Goal: Transaction & Acquisition: Purchase product/service

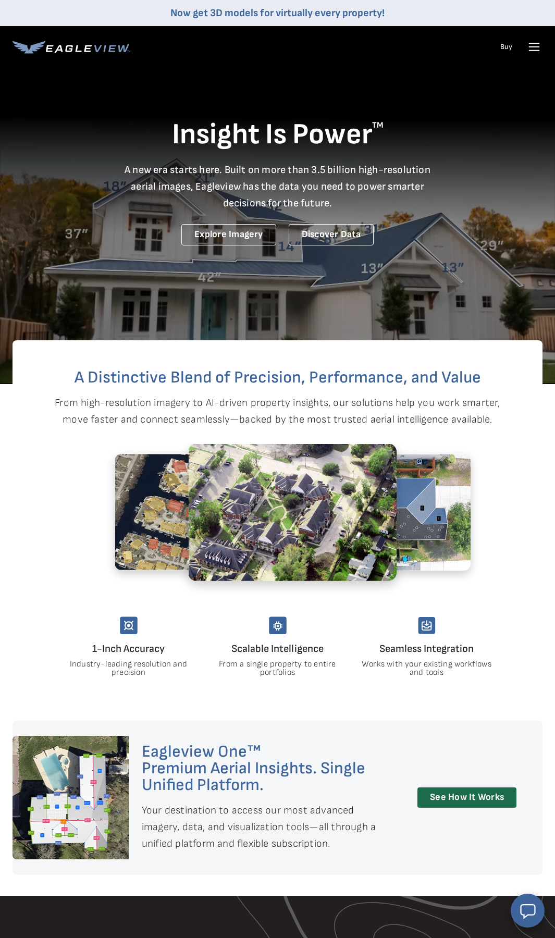
click at [499, 47] on li "Buy" at bounding box center [506, 47] width 22 height 16
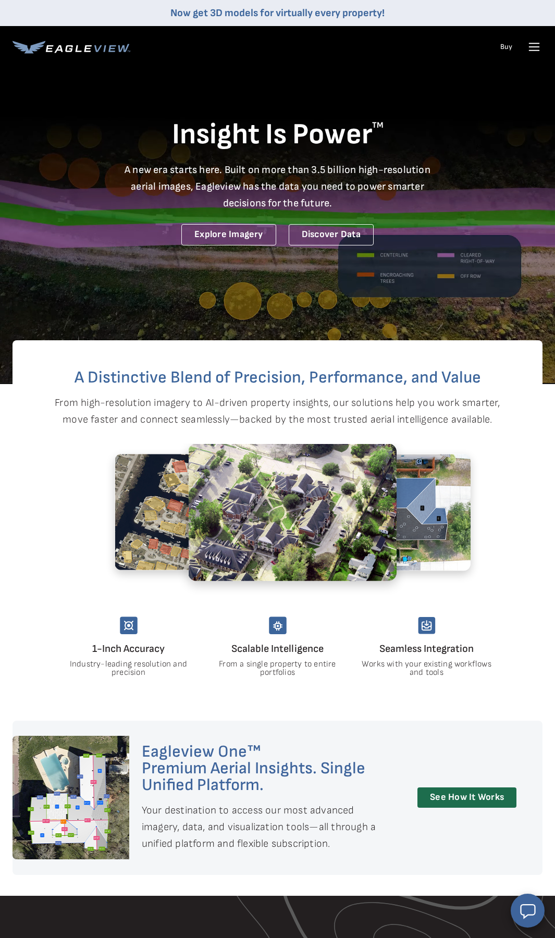
click at [504, 47] on link "Buy" at bounding box center [506, 46] width 12 height 9
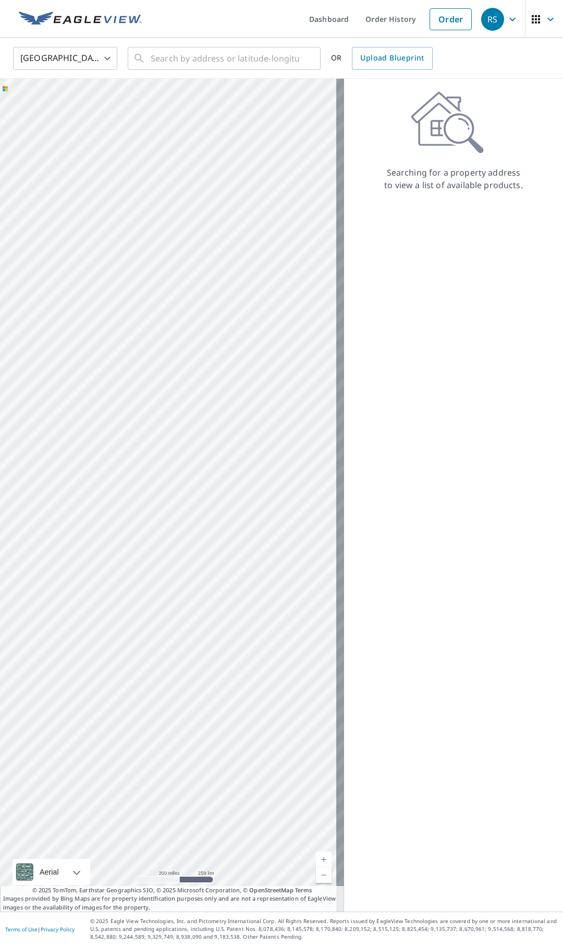
drag, startPoint x: 302, startPoint y: 353, endPoint x: 84, endPoint y: 367, distance: 218.7
click at [84, 367] on div at bounding box center [172, 495] width 344 height 833
drag, startPoint x: 255, startPoint y: 387, endPoint x: 92, endPoint y: 403, distance: 163.9
click at [92, 403] on div at bounding box center [172, 495] width 344 height 833
drag, startPoint x: 229, startPoint y: 420, endPoint x: 166, endPoint y: 530, distance: 126.9
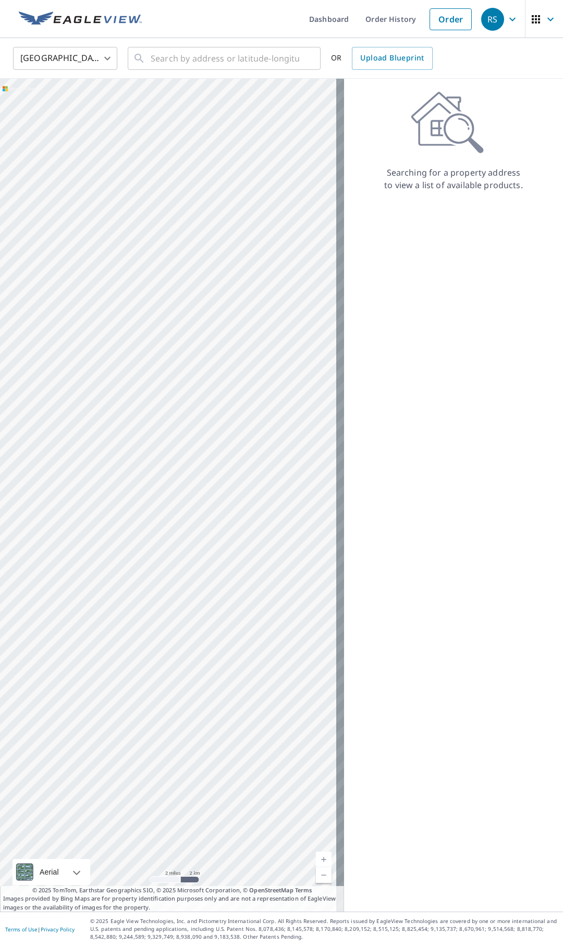
click at [166, 530] on div at bounding box center [172, 495] width 344 height 833
drag, startPoint x: 127, startPoint y: 385, endPoint x: 209, endPoint y: 475, distance: 121.3
click at [214, 476] on div at bounding box center [172, 495] width 344 height 833
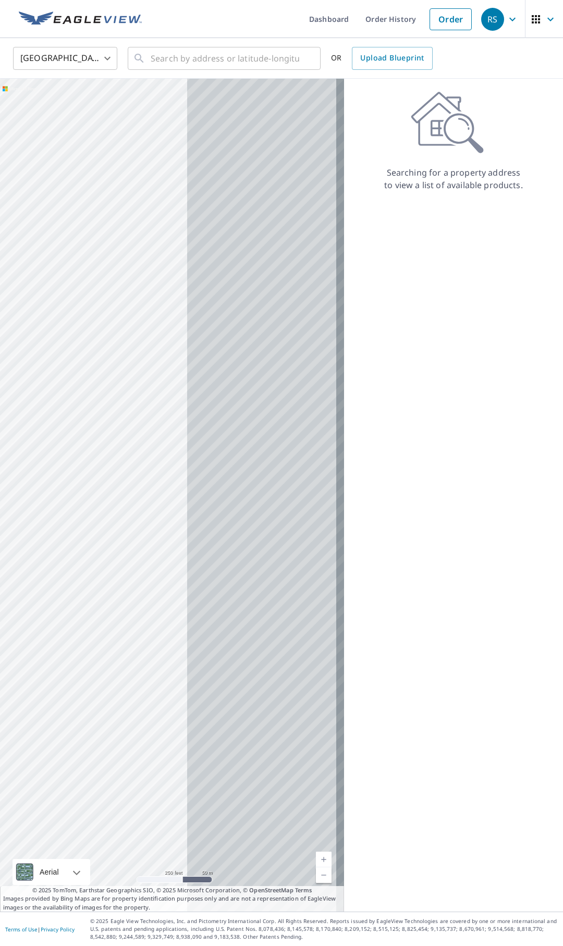
drag, startPoint x: 266, startPoint y: 465, endPoint x: 63, endPoint y: 464, distance: 203.2
click at [61, 464] on div at bounding box center [172, 495] width 344 height 833
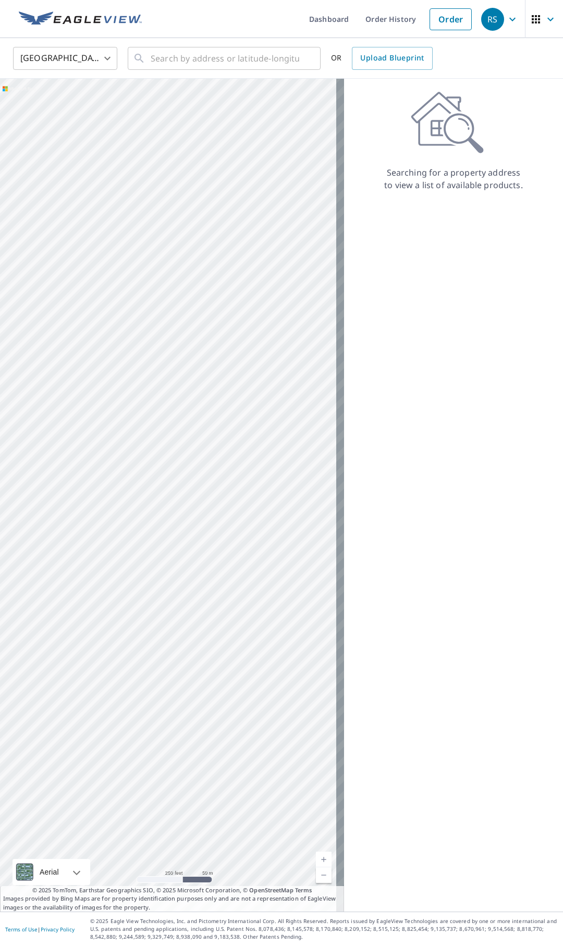
drag, startPoint x: 264, startPoint y: 457, endPoint x: 46, endPoint y: 457, distance: 217.2
click at [47, 457] on div at bounding box center [172, 495] width 344 height 833
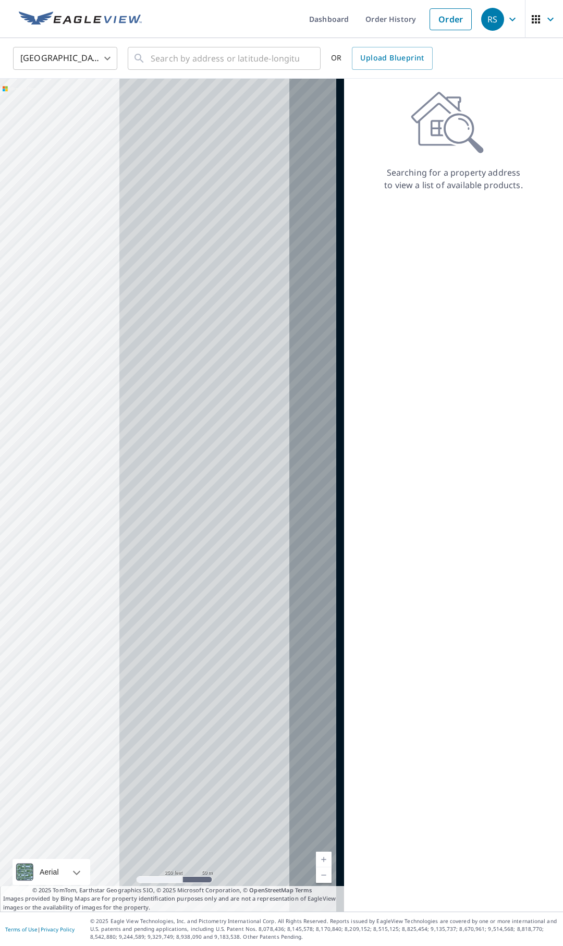
drag, startPoint x: 63, startPoint y: 443, endPoint x: 44, endPoint y: 443, distance: 19.3
click at [35, 443] on div at bounding box center [172, 495] width 344 height 833
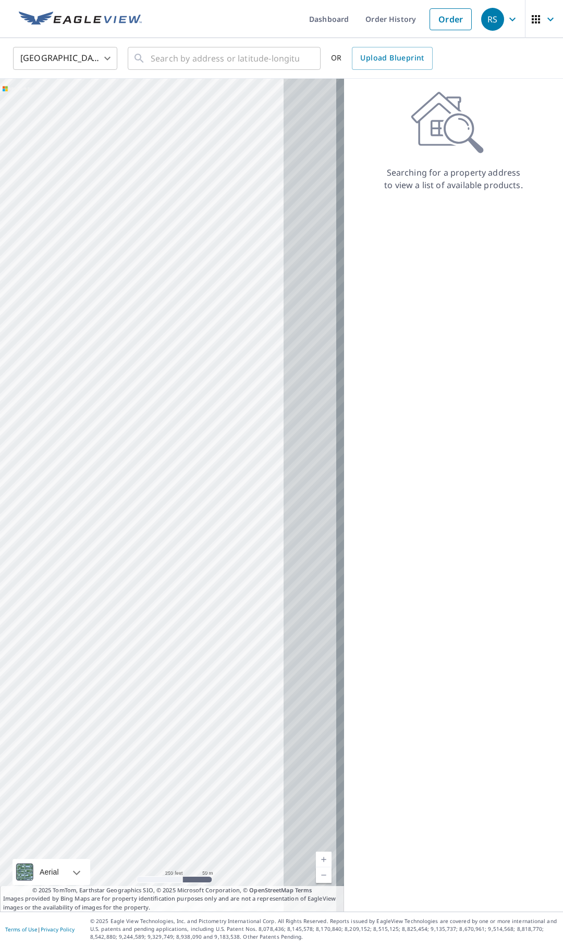
drag, startPoint x: 203, startPoint y: 430, endPoint x: 5, endPoint y: 437, distance: 198.1
click at [39, 437] on div at bounding box center [172, 495] width 344 height 833
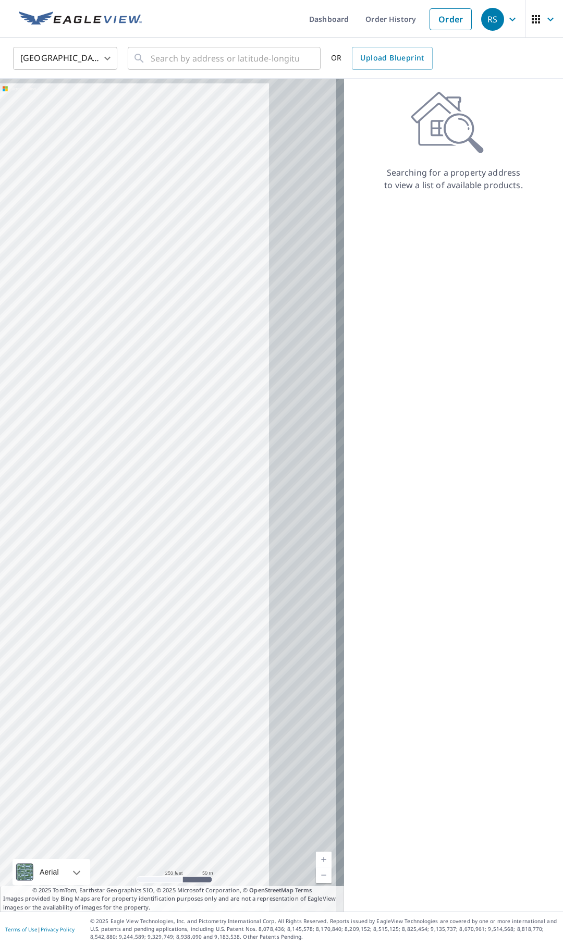
drag, startPoint x: 204, startPoint y: 414, endPoint x: 47, endPoint y: 421, distance: 157.0
click at [47, 421] on div at bounding box center [172, 495] width 344 height 833
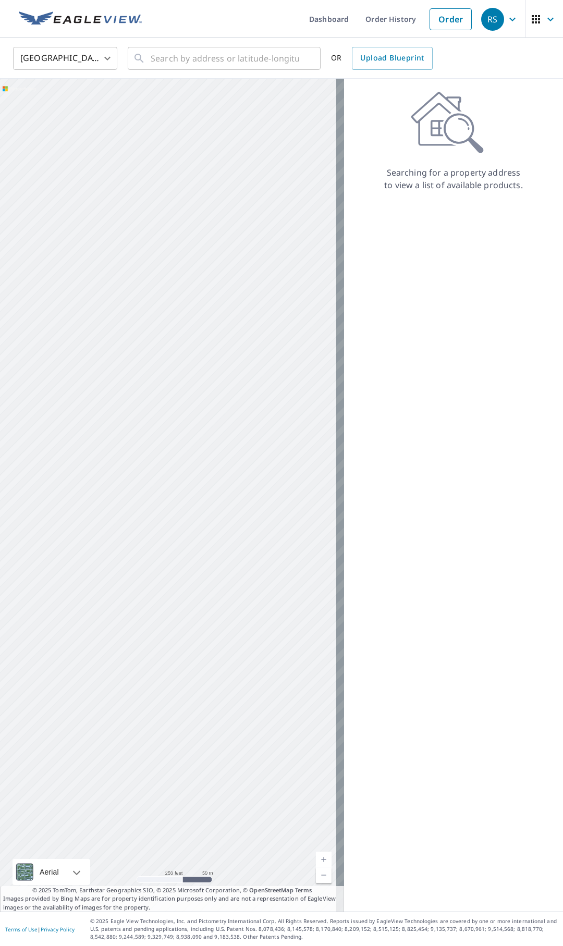
drag, startPoint x: 132, startPoint y: 323, endPoint x: 145, endPoint y: 460, distance: 137.6
click at [181, 523] on div at bounding box center [172, 495] width 344 height 833
drag, startPoint x: 133, startPoint y: 351, endPoint x: 207, endPoint y: 521, distance: 185.0
click at [207, 521] on div at bounding box center [172, 495] width 344 height 833
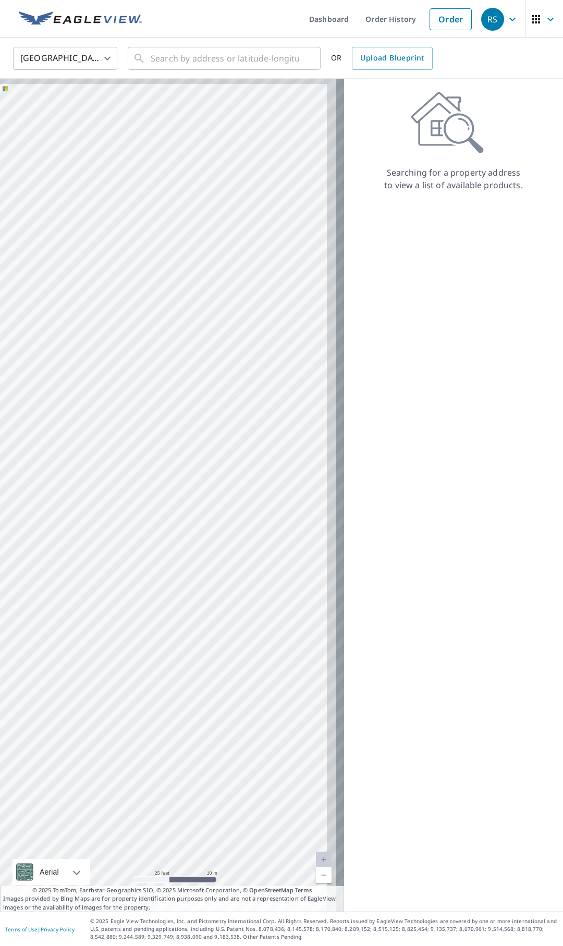
drag, startPoint x: 259, startPoint y: 405, endPoint x: 114, endPoint y: 496, distance: 171.3
click at [114, 496] on div at bounding box center [172, 495] width 344 height 833
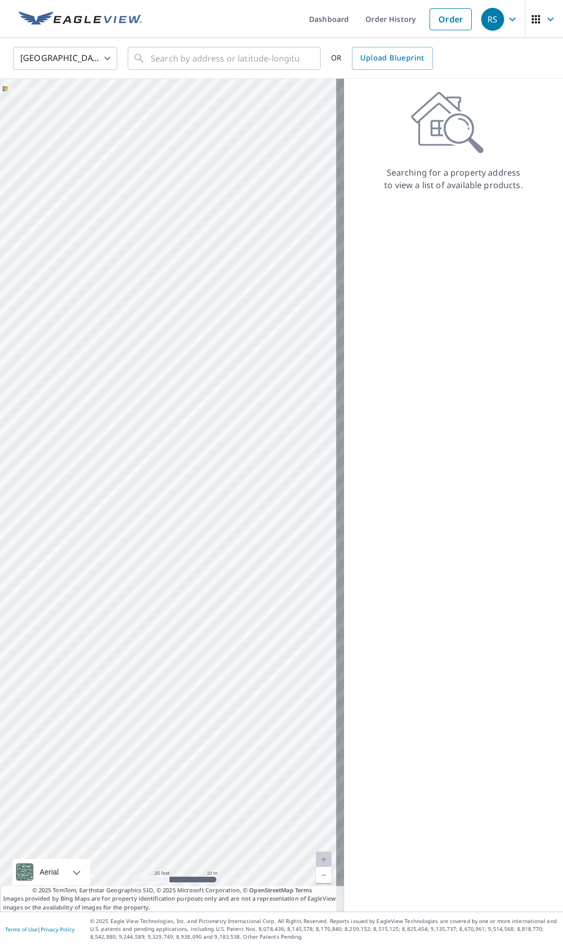
click at [101, 432] on div at bounding box center [172, 495] width 344 height 833
drag, startPoint x: 220, startPoint y: 418, endPoint x: -1, endPoint y: 465, distance: 226.4
click at [0, 465] on html "RS RS Dashboard Order History Order RS United States US ​ ​ OR Upload Blueprint…" at bounding box center [281, 473] width 563 height 946
click at [123, 455] on div at bounding box center [172, 495] width 344 height 833
drag, startPoint x: 295, startPoint y: 464, endPoint x: 119, endPoint y: 494, distance: 179.1
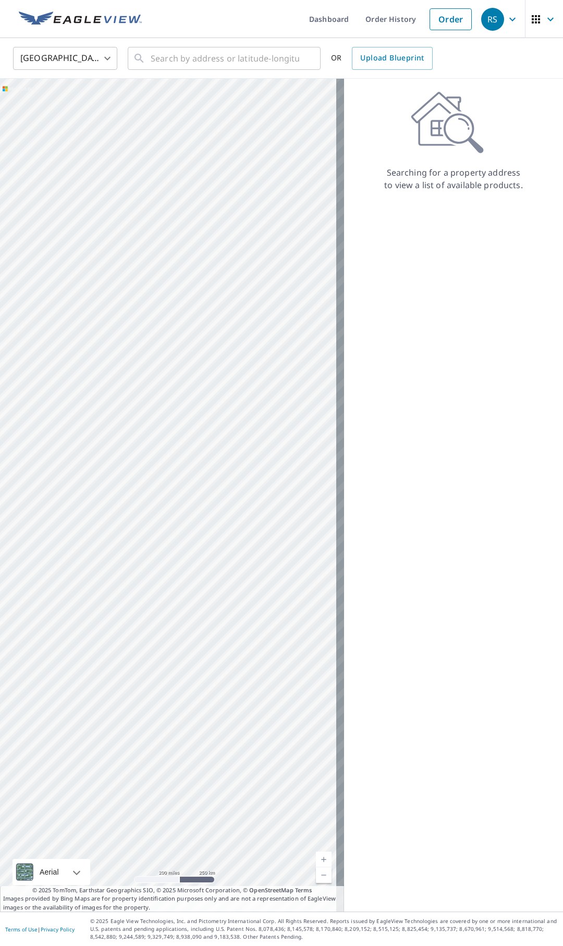
click at [119, 494] on div at bounding box center [172, 495] width 344 height 833
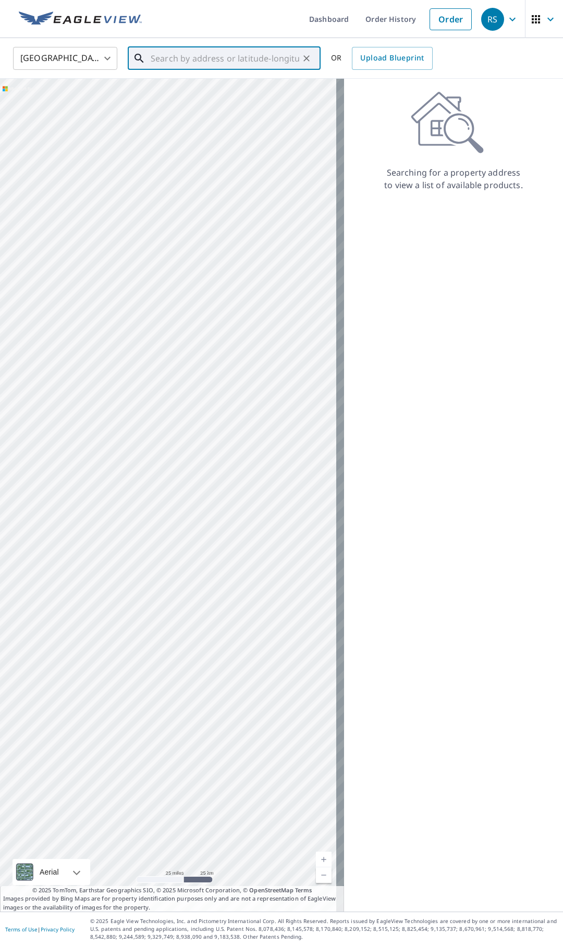
click at [185, 67] on input "text" at bounding box center [225, 58] width 148 height 29
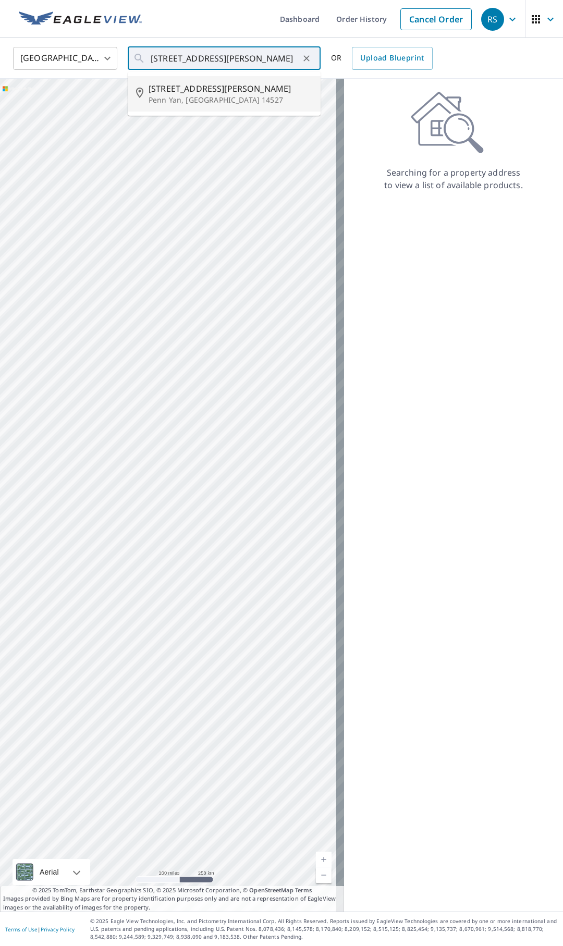
type input "4084 Miller Ln Penn Yan, NY 14527"
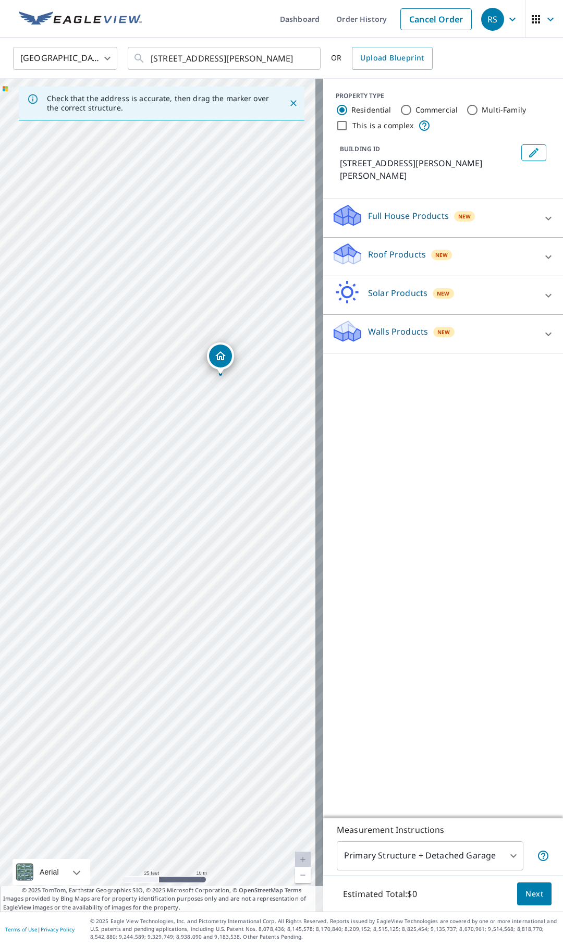
drag, startPoint x: 194, startPoint y: 353, endPoint x: 155, endPoint y: 684, distance: 333.1
click at [156, 684] on div "4084 Miller Ln Penn Yan, NY 14527" at bounding box center [161, 495] width 323 height 833
drag, startPoint x: 269, startPoint y: 426, endPoint x: 203, endPoint y: 594, distance: 181.0
click at [203, 594] on div "4084 Miller Ln Penn Yan, NY 14527" at bounding box center [161, 495] width 323 height 833
drag, startPoint x: 237, startPoint y: 590, endPoint x: -1, endPoint y: 580, distance: 238.3
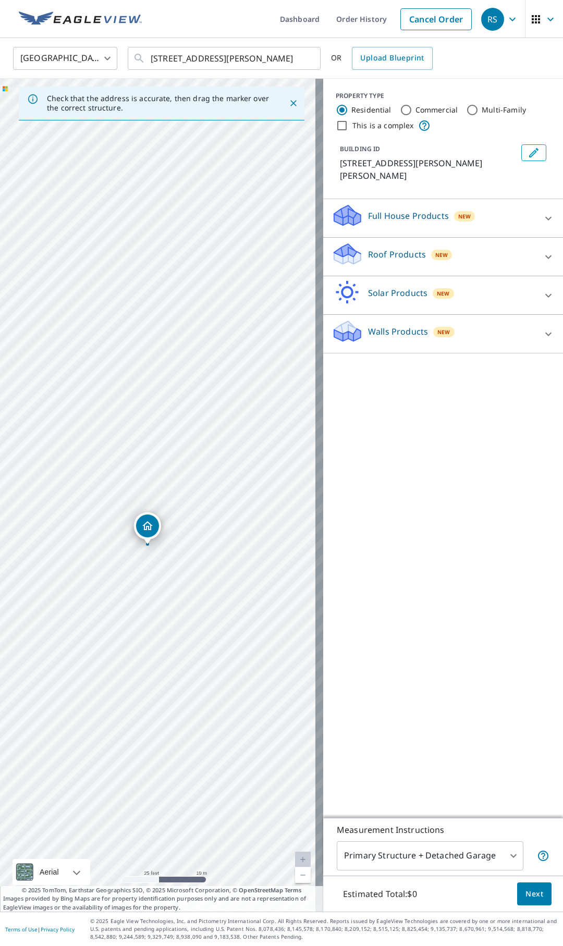
click at [0, 580] on html "RS RS Dashboard Order History Cancel Order RS United States US ​ 4084 Miller Ln…" at bounding box center [281, 473] width 563 height 946
click at [189, 548] on div "4084 Miller Ln Penn Yan, NY 14527" at bounding box center [161, 495] width 323 height 833
drag, startPoint x: 211, startPoint y: 465, endPoint x: 250, endPoint y: 489, distance: 45.4
click at [250, 489] on div "4084 Miller Ln Penn Yan, NY 14527" at bounding box center [161, 495] width 323 height 833
click at [395, 248] on p "Roof Products" at bounding box center [397, 254] width 58 height 13
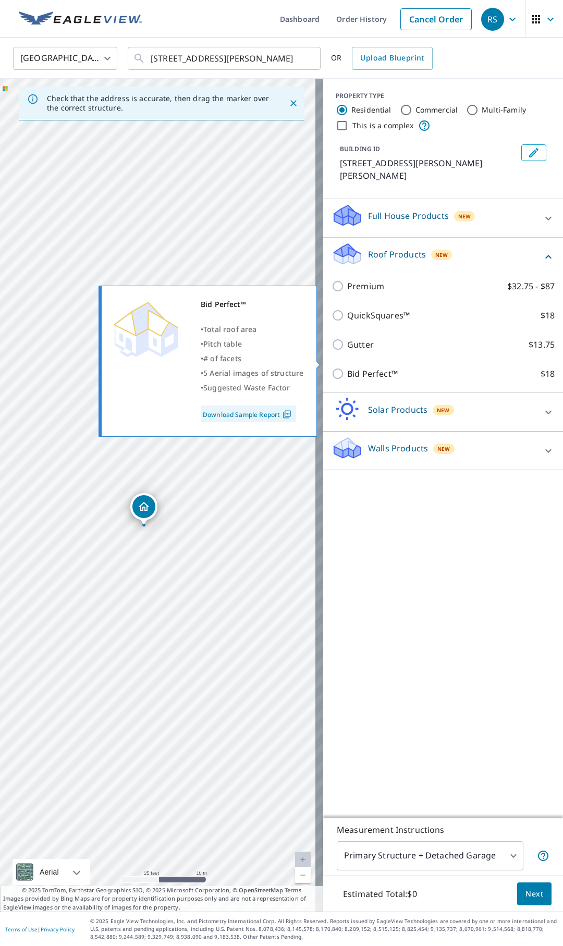
click at [354, 367] on p "Bid Perfect™" at bounding box center [372, 373] width 51 height 13
click at [347, 367] on input "Bid Perfect™ $18" at bounding box center [339, 373] width 16 height 13
checkbox input "true"
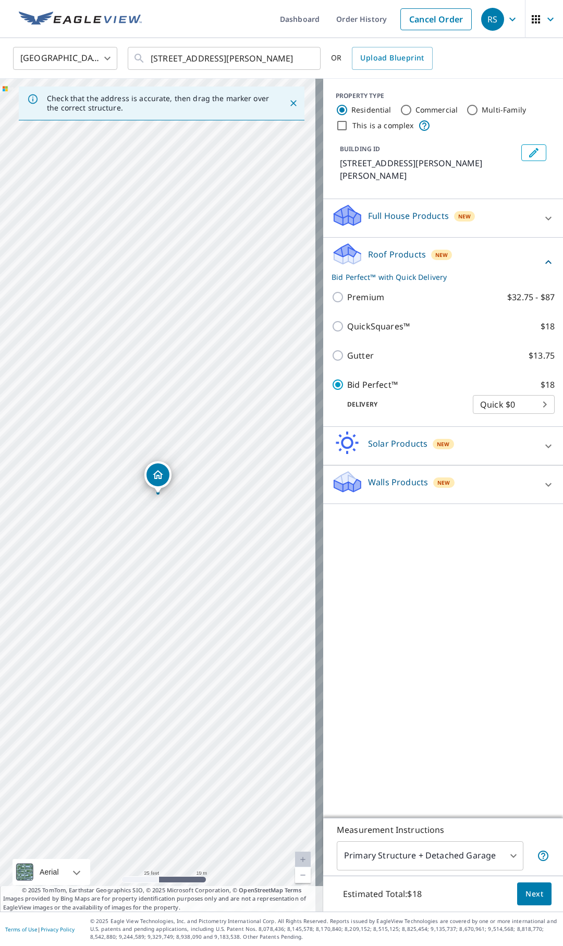
click at [423, 859] on body "RS RS Dashboard Order History Cancel Order RS United States US ​ 4084 Miller Ln…" at bounding box center [281, 473] width 563 height 946
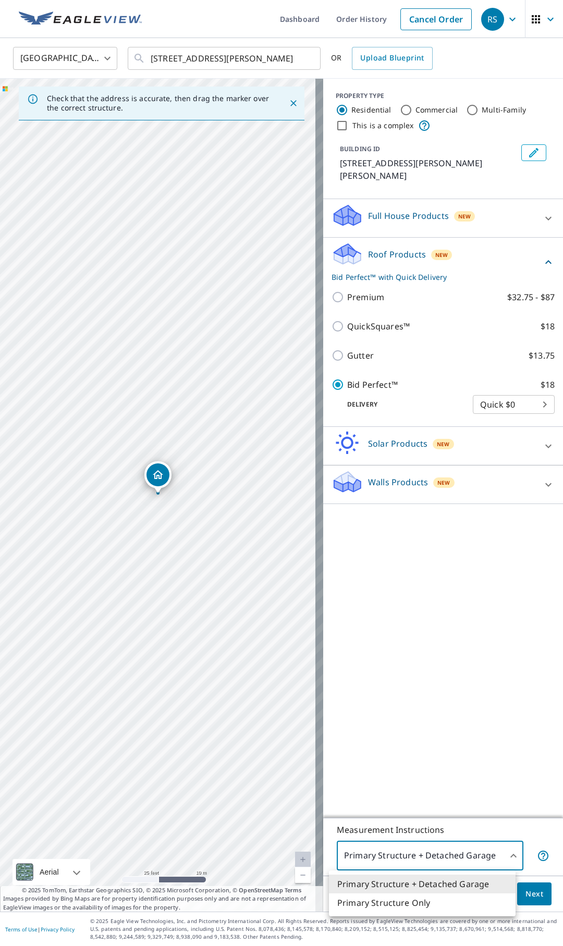
click at [474, 754] on div at bounding box center [281, 473] width 563 height 946
click at [530, 893] on span "Next" at bounding box center [534, 893] width 18 height 13
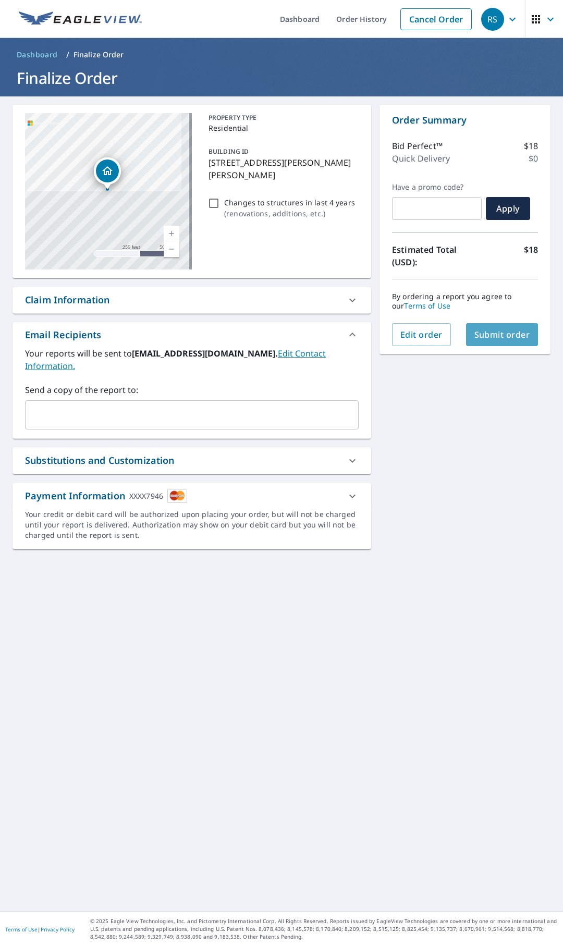
click at [519, 338] on span "Submit order" at bounding box center [502, 334] width 56 height 11
checkbox input "true"
